Goal: Task Accomplishment & Management: Manage account settings

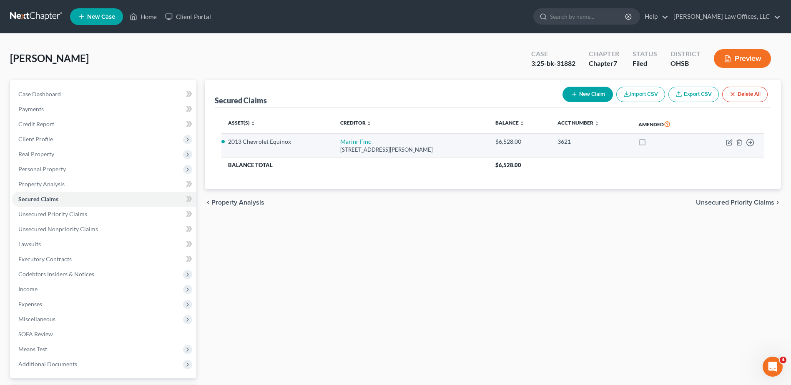
drag, startPoint x: 445, startPoint y: 151, endPoint x: 332, endPoint y: 144, distance: 113.6
click at [323, 143] on tr "2013 Chevrolet Equinox Marinr Finc [STREET_ADDRESS][PERSON_NAME] $6,528.00 3621…" at bounding box center [492, 146] width 543 height 24
drag, startPoint x: 332, startPoint y: 144, endPoint x: 340, endPoint y: 148, distance: 9.1
copy tr "Marinr Finc [STREET_ADDRESS][PERSON_NAME]"
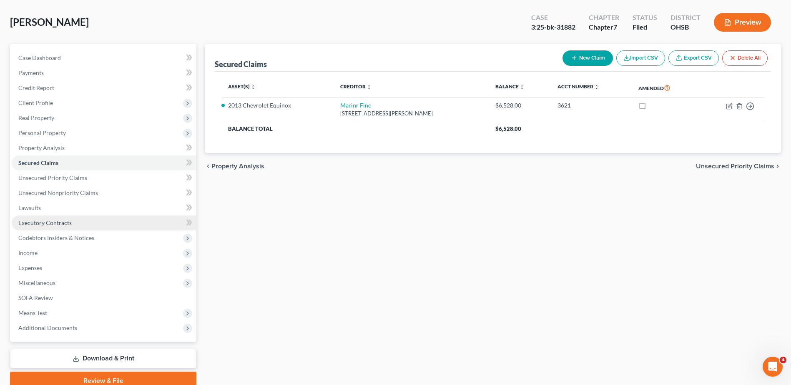
scroll to position [73, 0]
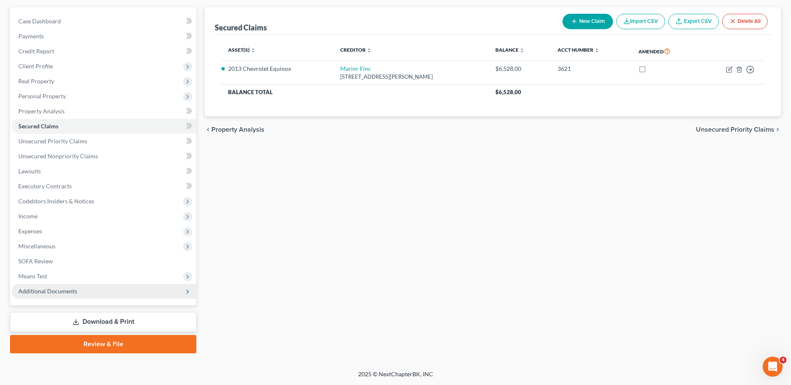
click at [57, 292] on span "Additional Documents" at bounding box center [47, 291] width 59 height 7
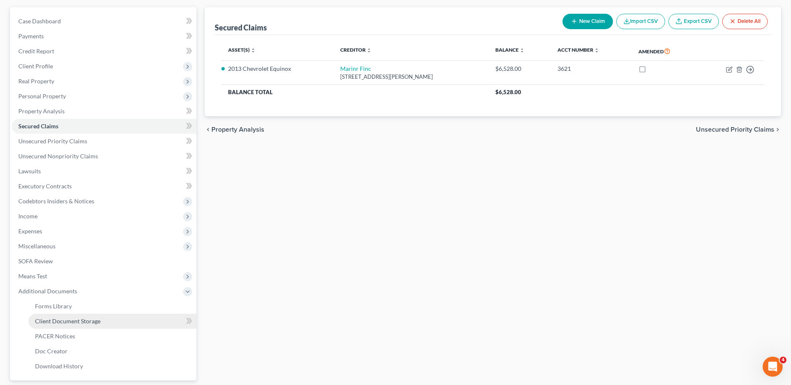
click at [64, 320] on span "Client Document Storage" at bounding box center [67, 321] width 65 height 7
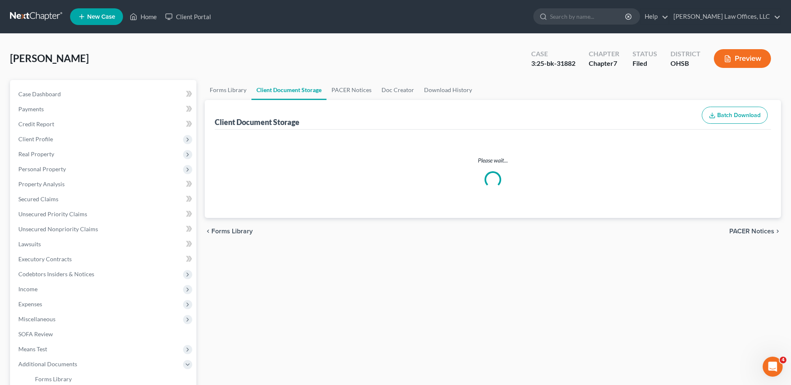
select select "7"
select select "37"
select select "52"
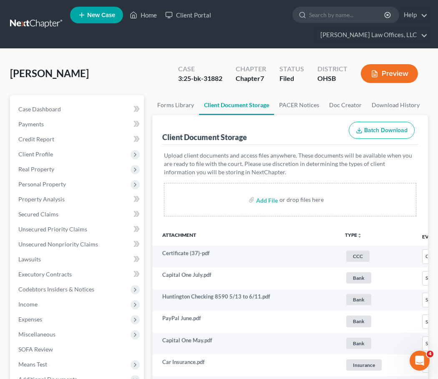
scroll to position [17, 0]
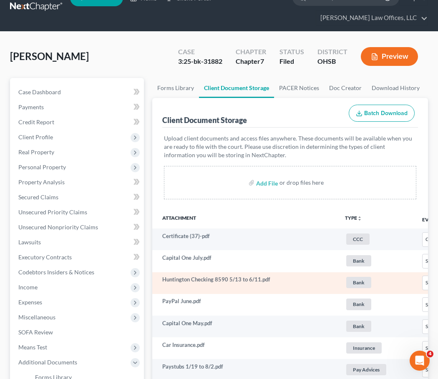
select select "7"
select select "37"
select select "52"
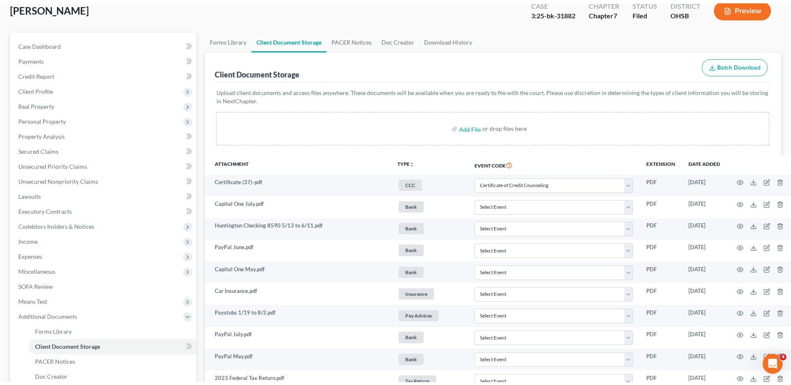
scroll to position [0, 0]
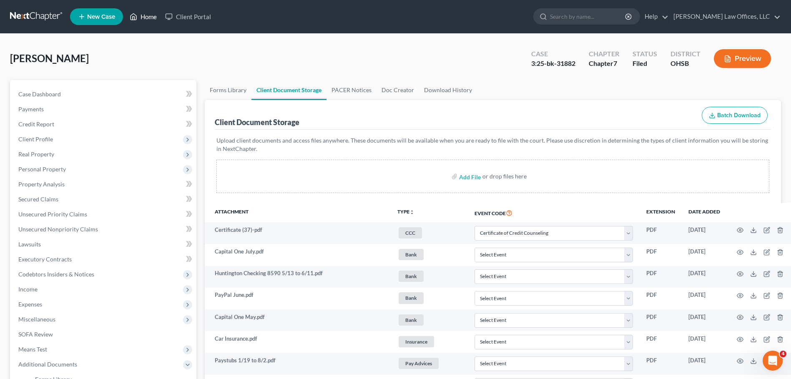
click at [149, 18] on link "Home" at bounding box center [143, 16] width 35 height 15
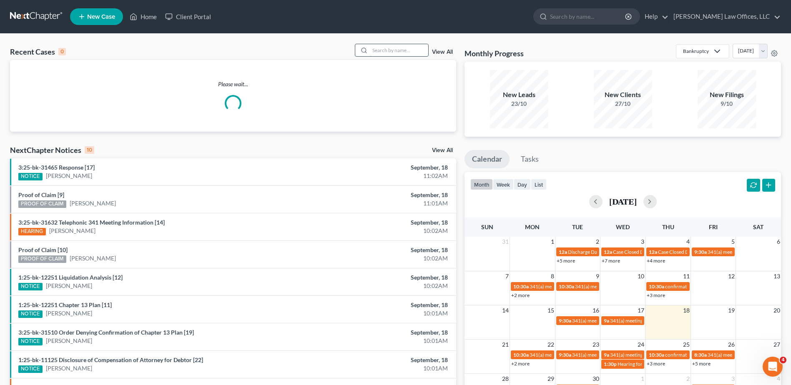
click at [383, 49] on input "search" at bounding box center [399, 50] width 58 height 12
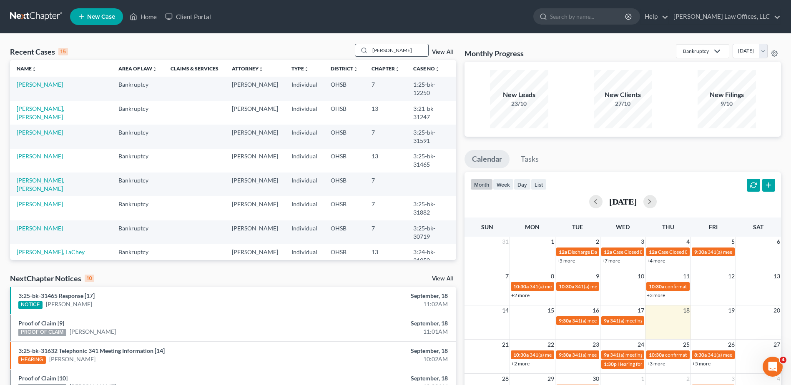
type input "[PERSON_NAME]"
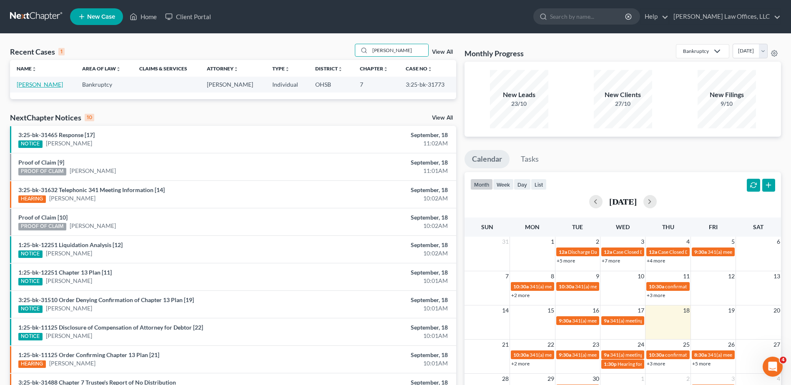
click at [36, 84] on link "[PERSON_NAME]" at bounding box center [40, 84] width 46 height 7
select select "3"
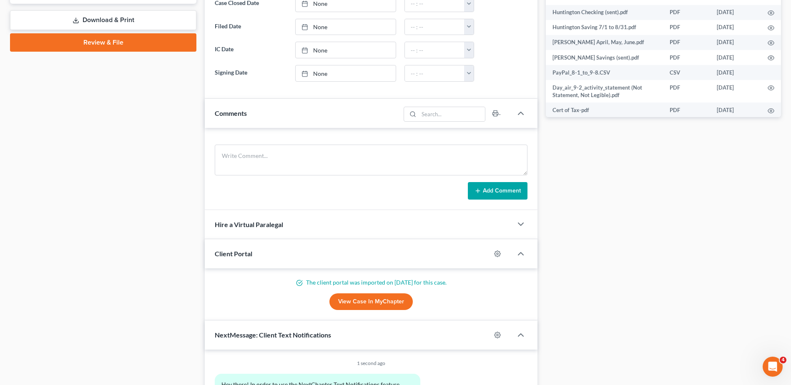
scroll to position [442, 0]
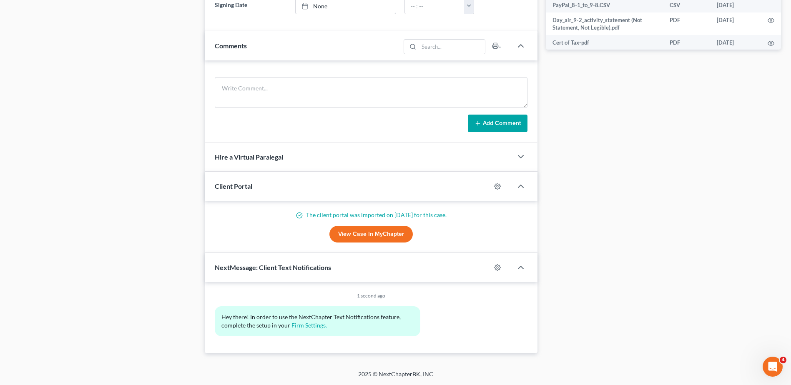
click at [365, 233] on link "View Case in MyChapter" at bounding box center [370, 234] width 83 height 17
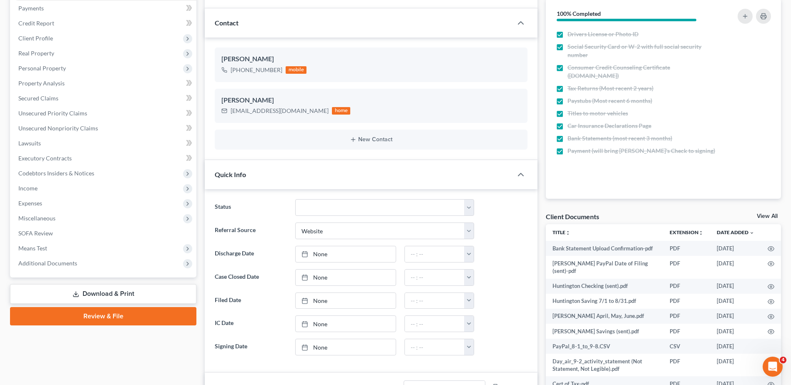
scroll to position [0, 0]
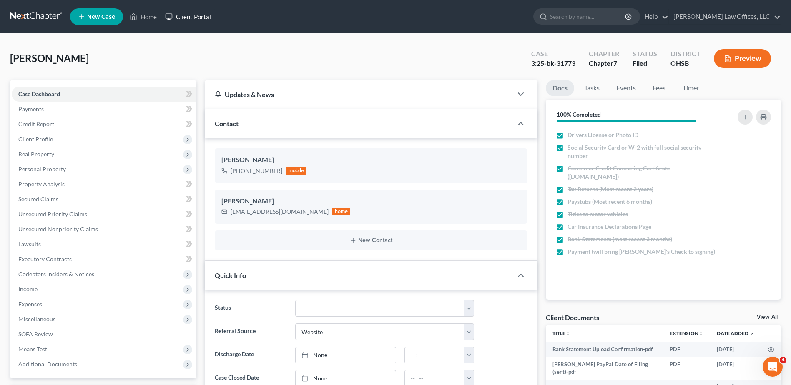
click at [193, 17] on link "Client Portal" at bounding box center [188, 16] width 54 height 15
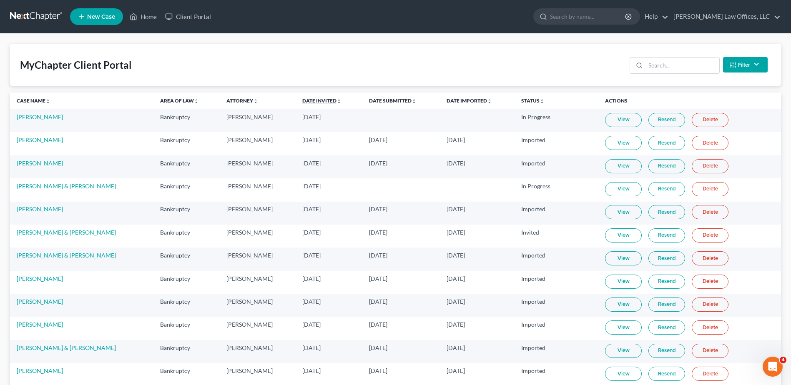
click at [334, 99] on link "Date Invited unfold_more expand_more expand_less" at bounding box center [321, 101] width 39 height 6
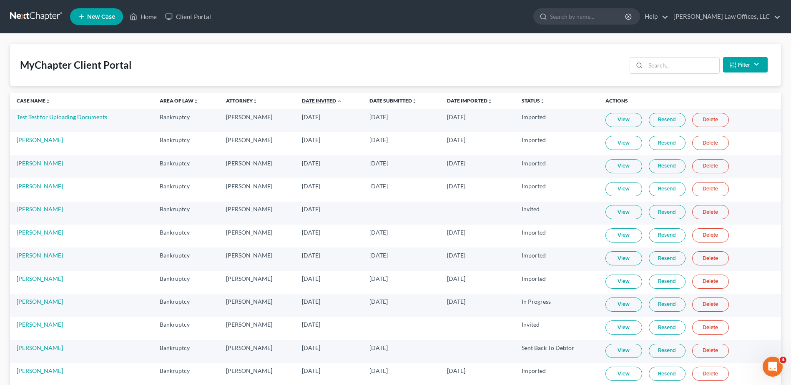
click at [334, 99] on link "Date Invited unfold_more expand_more expand_less" at bounding box center [322, 101] width 40 height 6
click at [150, 19] on link "Home" at bounding box center [143, 16] width 35 height 15
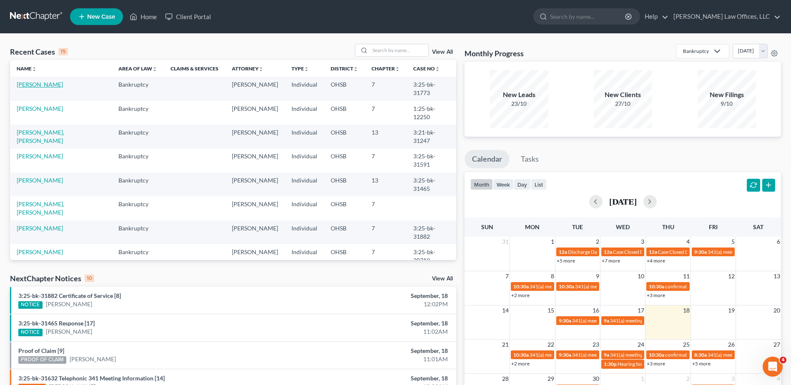
click at [26, 86] on link "[PERSON_NAME]" at bounding box center [40, 84] width 46 height 7
select select "3"
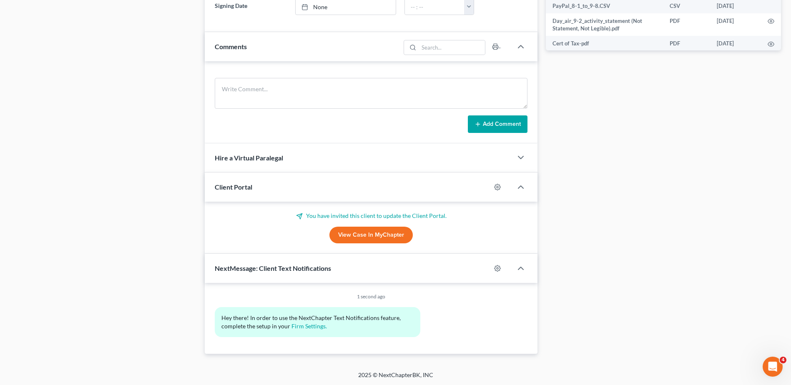
scroll to position [442, 0]
click at [372, 235] on link "View Case in MyChapter" at bounding box center [370, 234] width 83 height 17
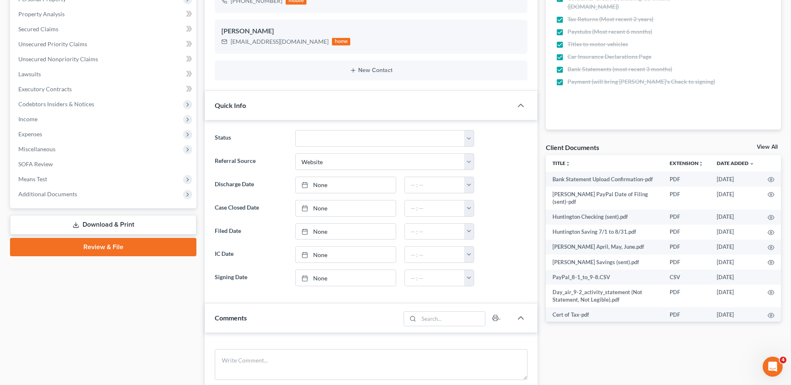
scroll to position [0, 0]
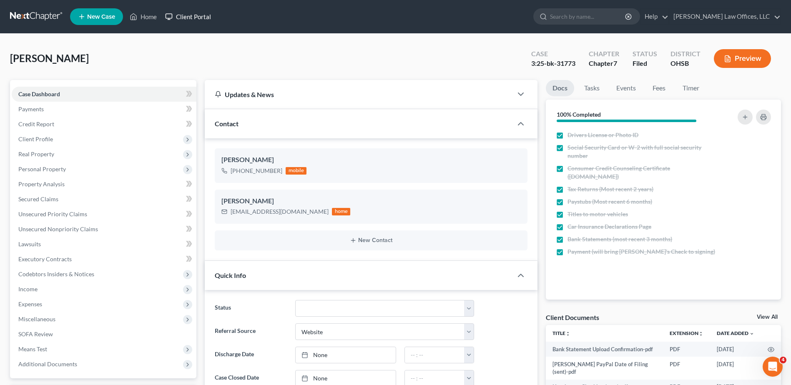
drag, startPoint x: 193, startPoint y: 17, endPoint x: 401, endPoint y: 75, distance: 216.1
click at [193, 17] on link "Client Portal" at bounding box center [188, 16] width 54 height 15
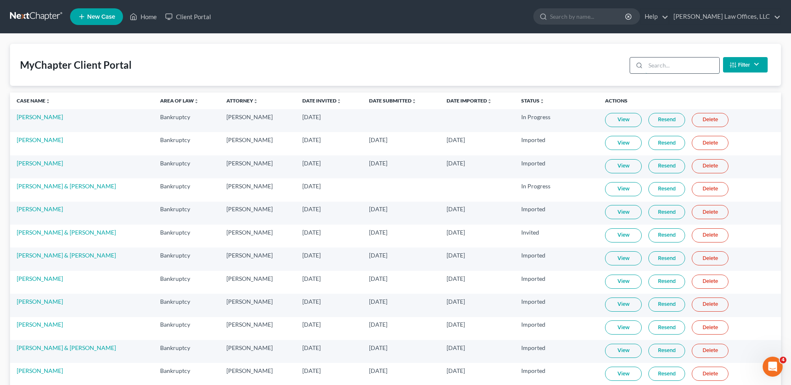
click at [653, 63] on input "search" at bounding box center [683, 66] width 74 height 16
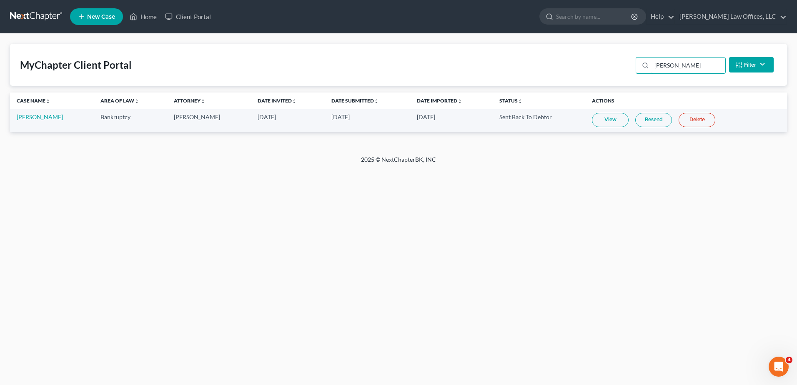
type input "[PERSON_NAME]"
click at [653, 121] on link "Resend" at bounding box center [654, 120] width 37 height 14
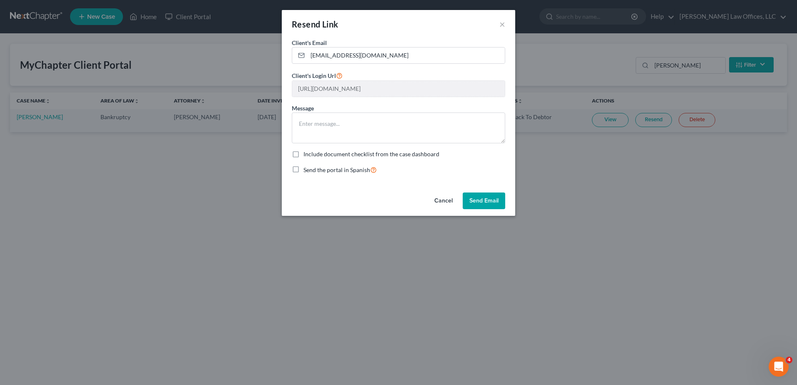
click at [481, 200] on button "Send Email" at bounding box center [484, 201] width 43 height 17
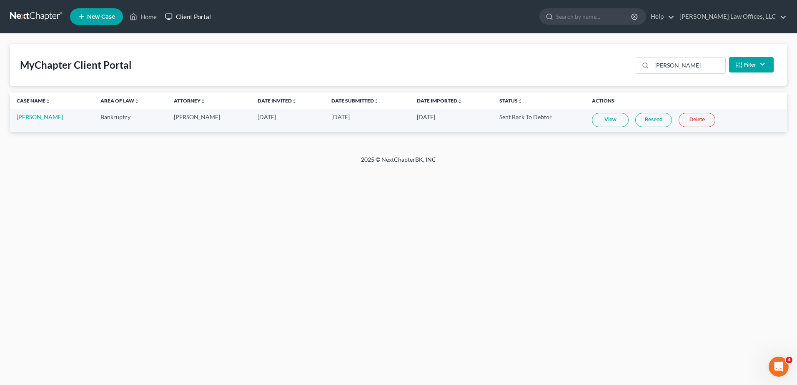
click at [183, 18] on link "Client Portal" at bounding box center [188, 16] width 54 height 15
drag, startPoint x: 690, startPoint y: 68, endPoint x: 637, endPoint y: 66, distance: 53.4
click at [638, 67] on div "[PERSON_NAME]" at bounding box center [681, 65] width 90 height 17
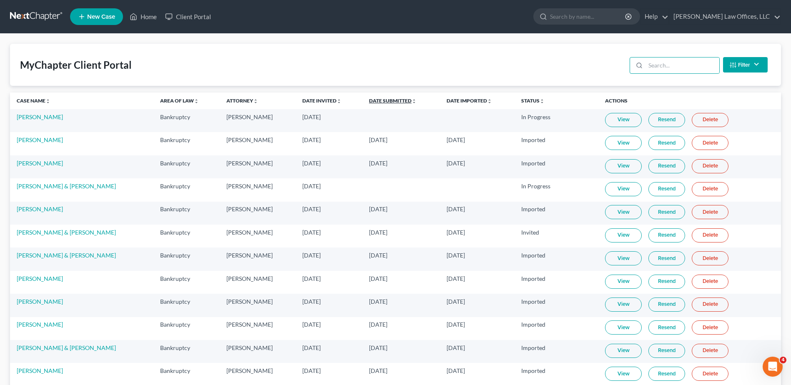
click at [390, 102] on link "Date Submitted unfold_more expand_more expand_less" at bounding box center [393, 101] width 48 height 6
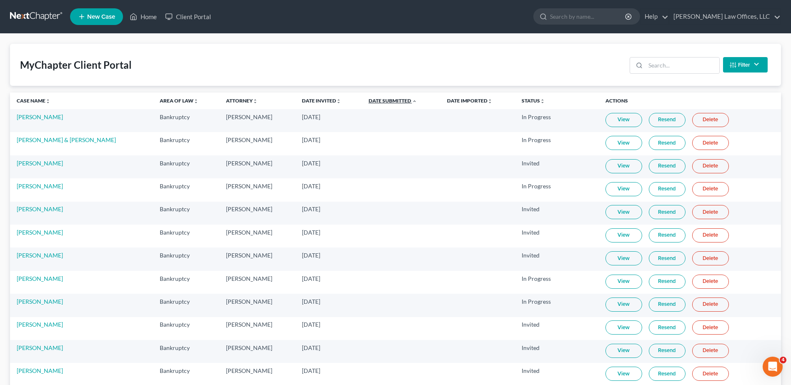
click at [390, 102] on link "Date Submitted unfold_more expand_more expand_less" at bounding box center [393, 101] width 48 height 6
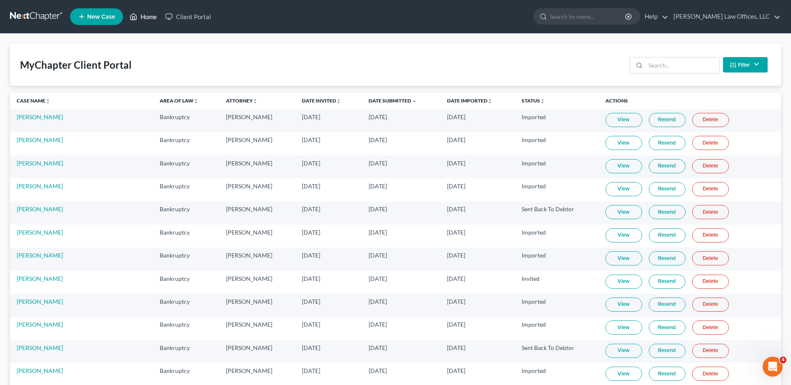
click at [147, 17] on link "Home" at bounding box center [143, 16] width 35 height 15
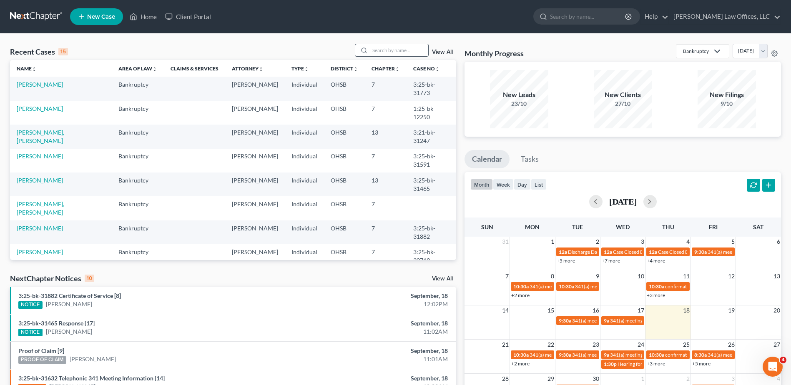
click at [382, 50] on input "search" at bounding box center [399, 50] width 58 height 12
type input "[PERSON_NAME]"
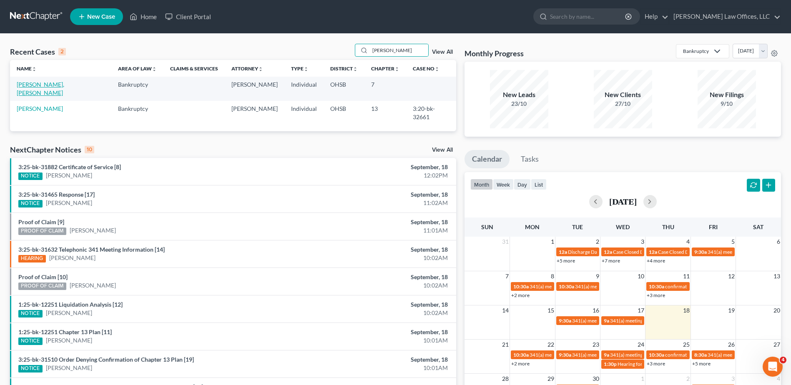
click at [44, 84] on link "[PERSON_NAME], [PERSON_NAME]" at bounding box center [41, 88] width 48 height 15
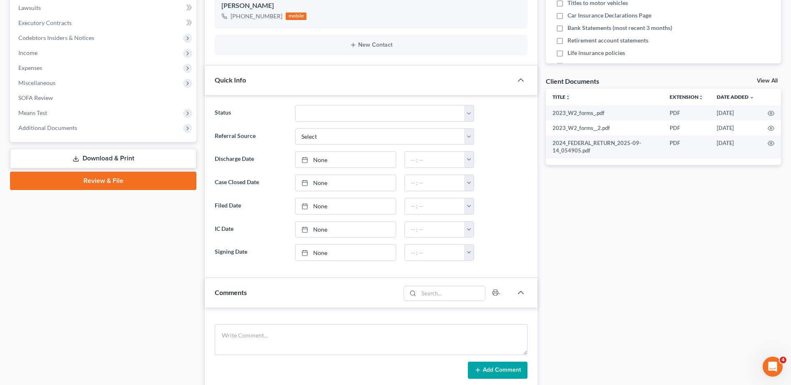
scroll to position [250, 0]
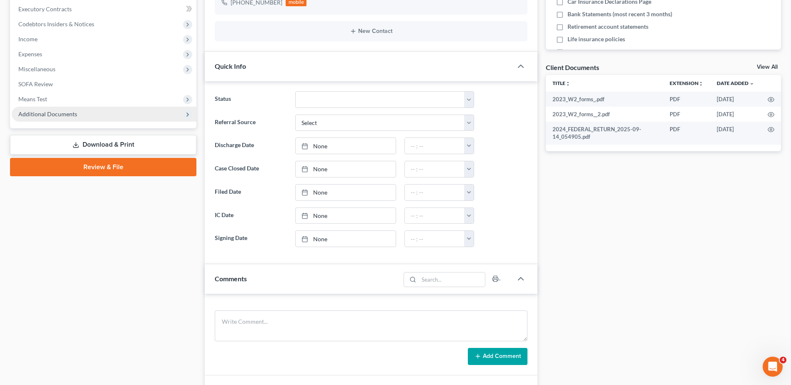
click at [62, 117] on span "Additional Documents" at bounding box center [47, 114] width 59 height 7
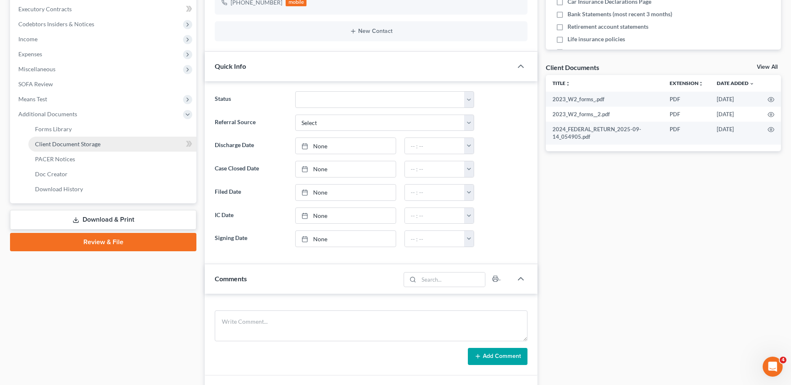
click at [62, 144] on span "Client Document Storage" at bounding box center [67, 144] width 65 height 7
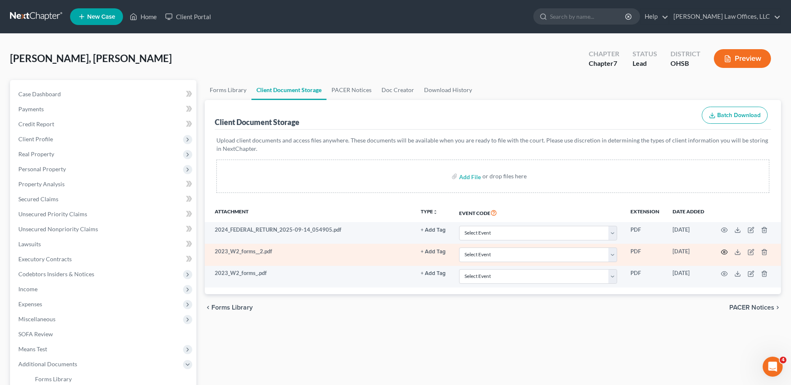
click at [723, 251] on icon "button" at bounding box center [724, 252] width 7 height 7
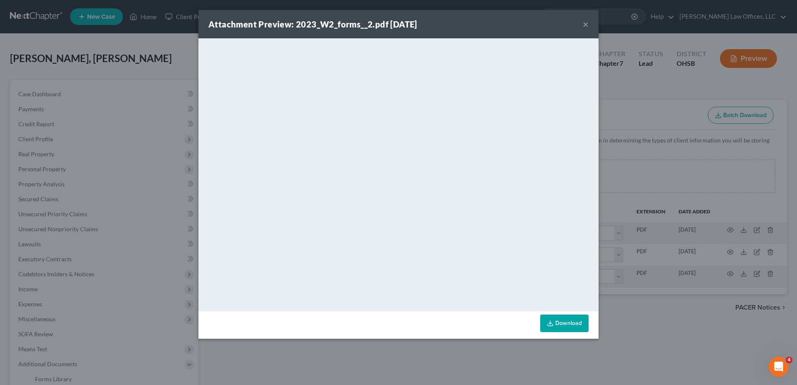
click at [586, 25] on button "×" at bounding box center [586, 24] width 6 height 10
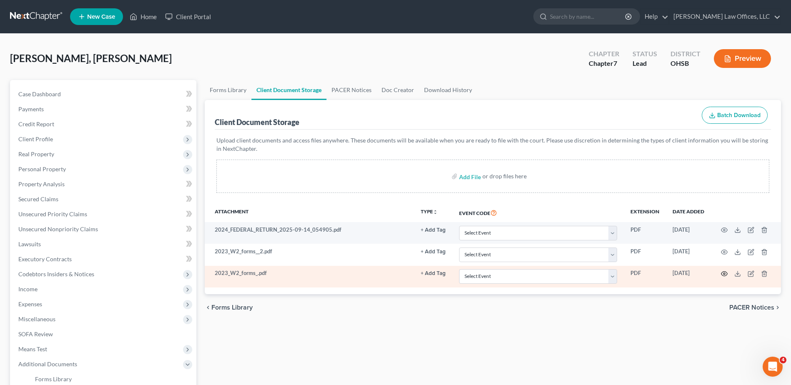
click at [725, 273] on icon "button" at bounding box center [724, 274] width 7 height 7
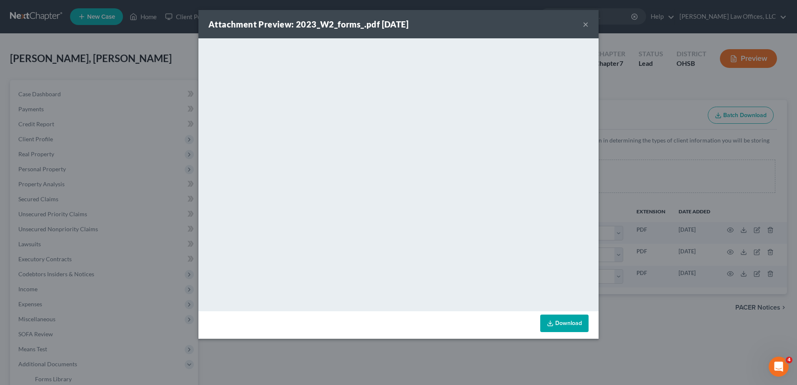
click at [585, 25] on button "×" at bounding box center [586, 24] width 6 height 10
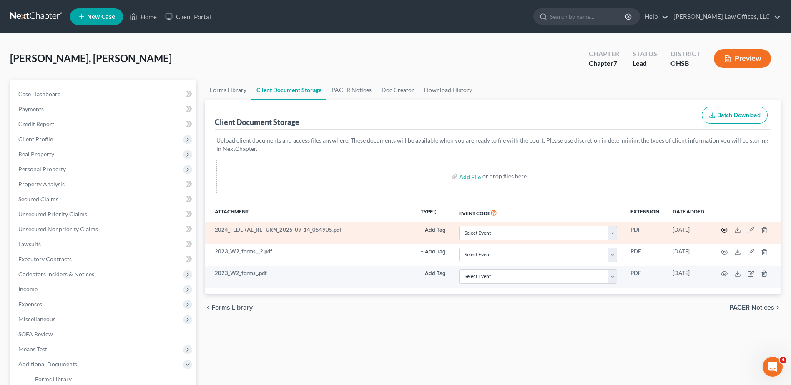
click at [724, 230] on icon "button" at bounding box center [724, 230] width 7 height 7
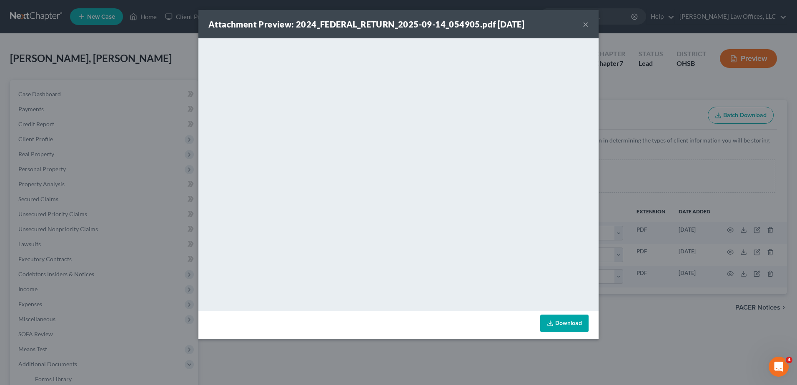
click at [586, 24] on button "×" at bounding box center [586, 24] width 6 height 10
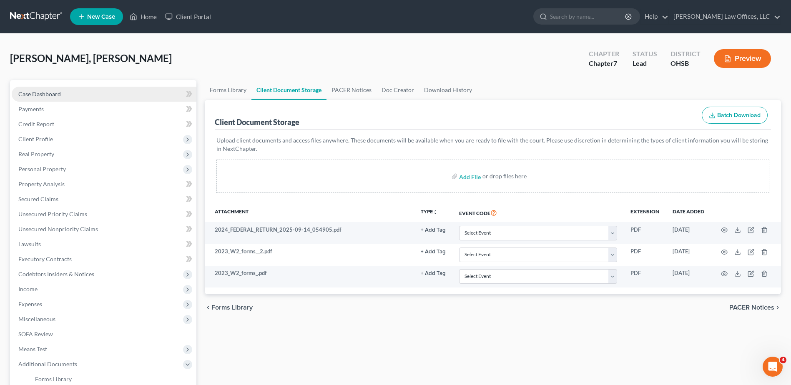
click at [48, 95] on span "Case Dashboard" at bounding box center [39, 93] width 43 height 7
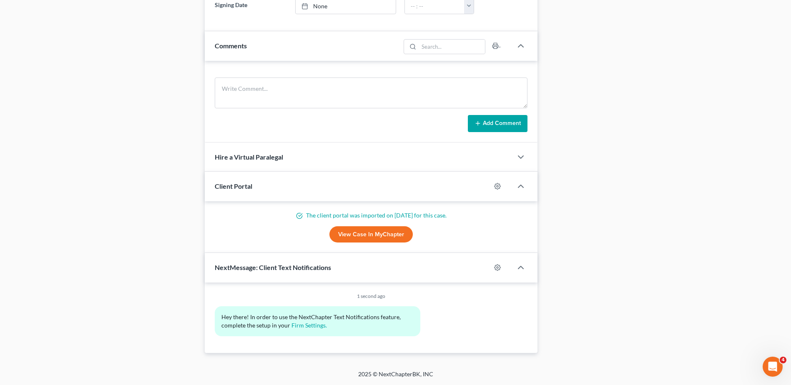
scroll to position [483, 0]
click at [362, 233] on link "View Case in MyChapter" at bounding box center [370, 234] width 83 height 17
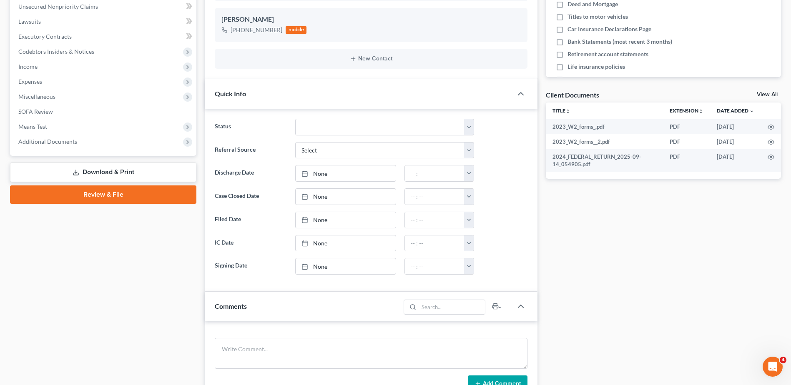
scroll to position [0, 0]
